Goal: Task Accomplishment & Management: Manage account settings

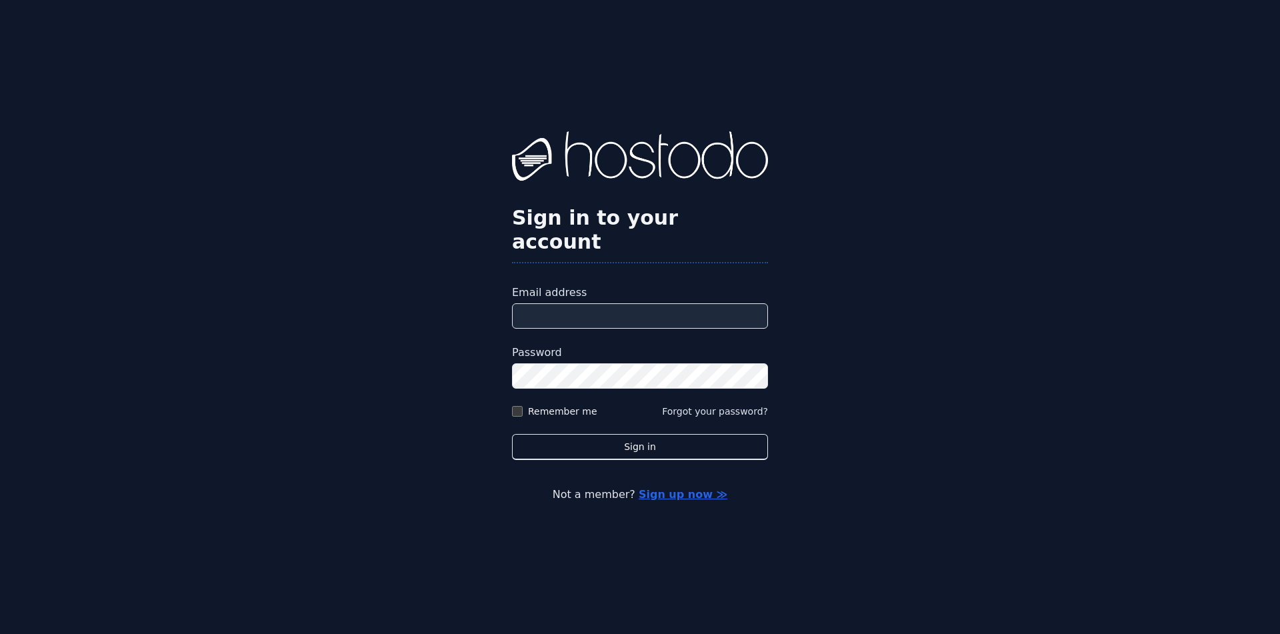
click at [598, 315] on input "Email address" at bounding box center [640, 315] width 256 height 25
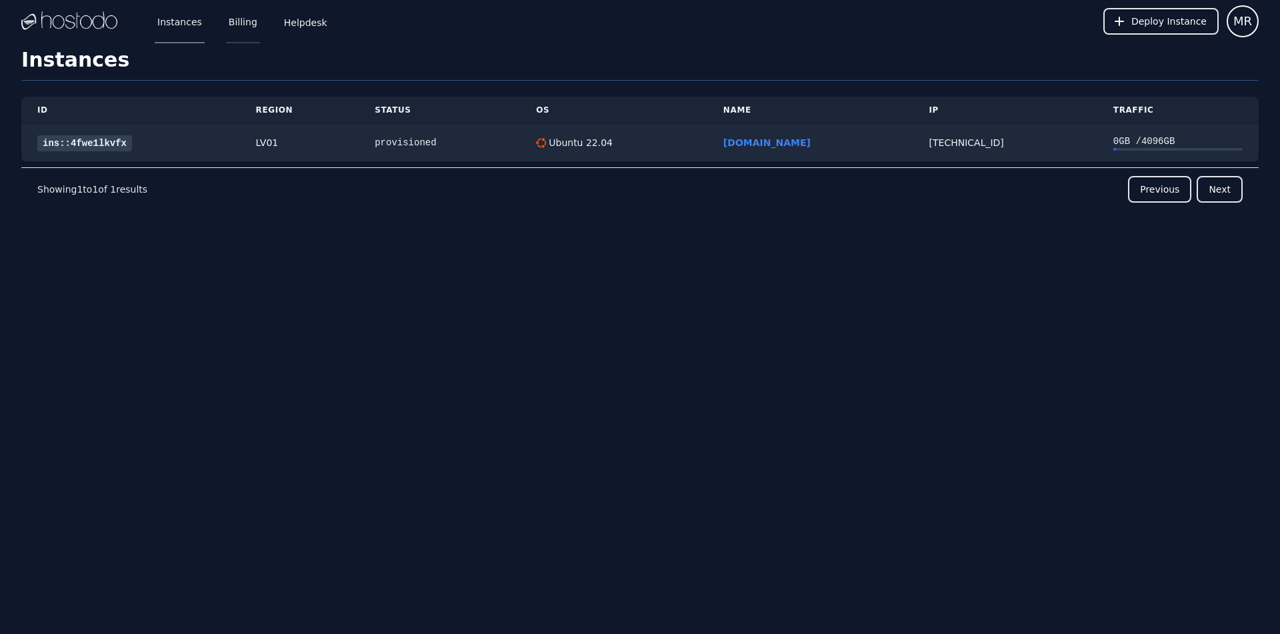
click at [246, 20] on link "Billing" at bounding box center [243, 21] width 34 height 44
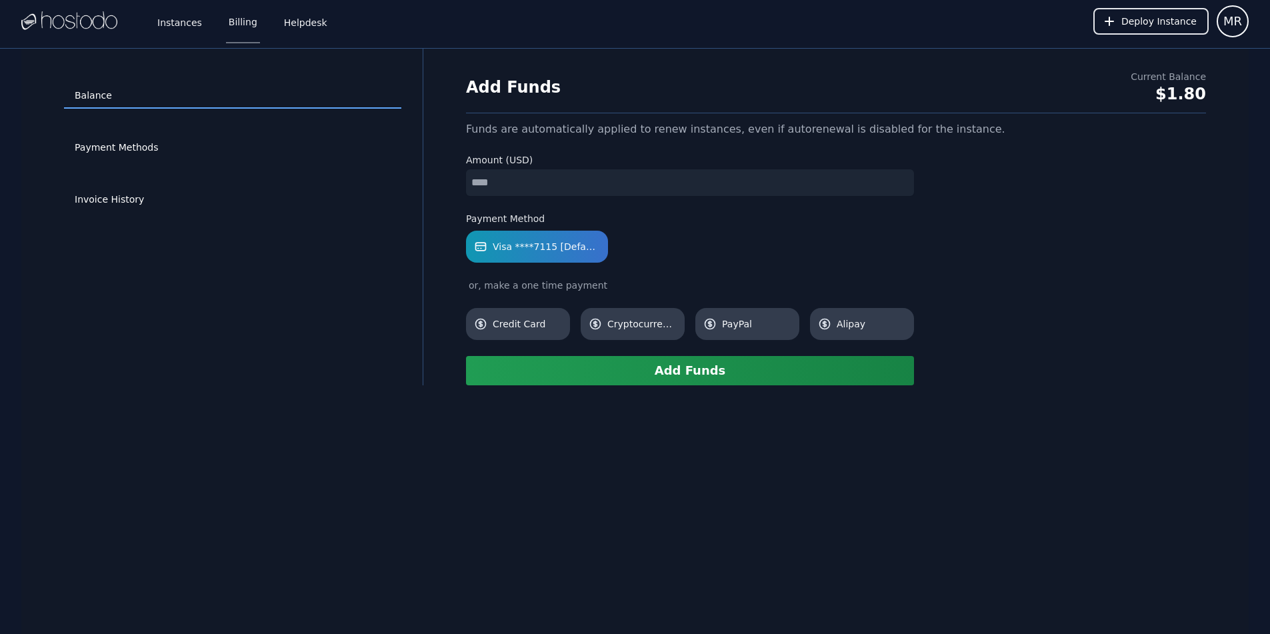
click at [901, 103] on div "Add Funds Current Balance $1.80" at bounding box center [836, 91] width 740 height 43
